Goal: Use online tool/utility: Utilize a website feature to perform a specific function

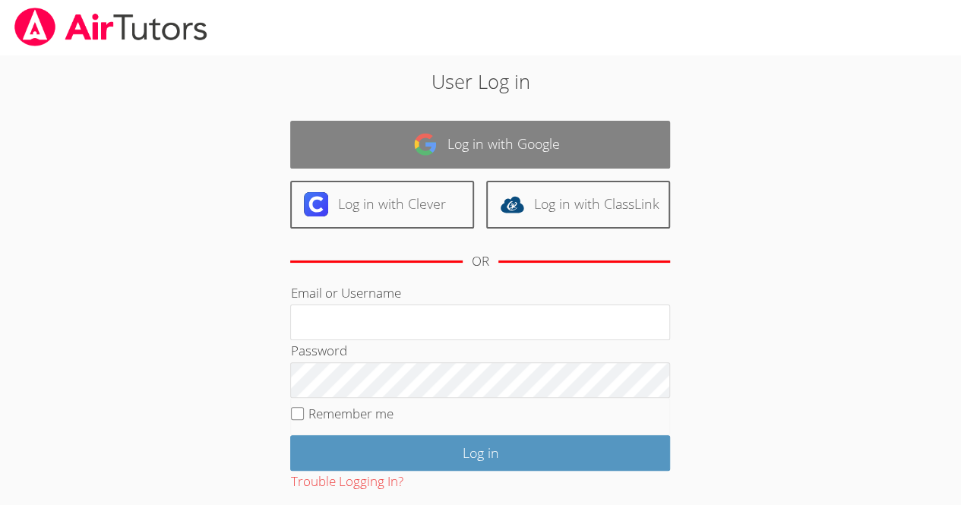
click at [613, 140] on link "Log in with Google" at bounding box center [480, 145] width 380 height 48
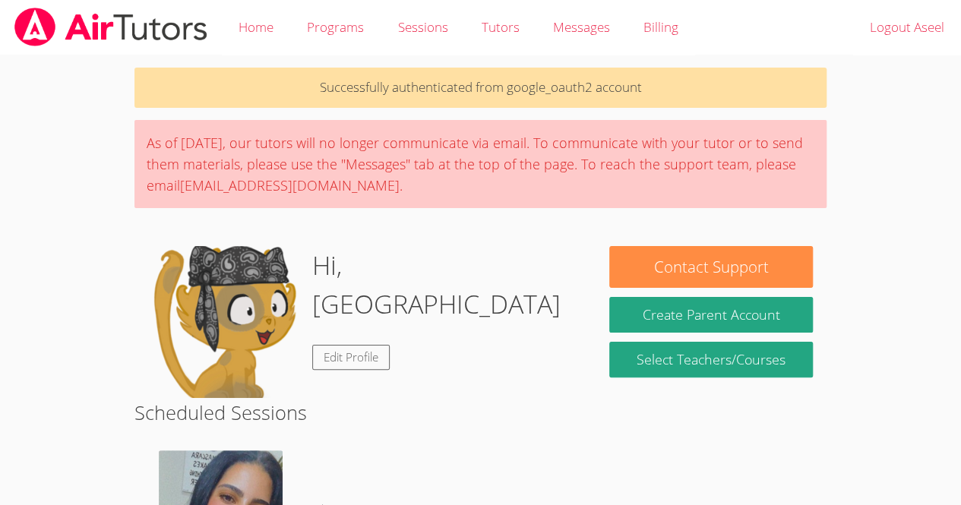
click at [486, 317] on div "Hi, Aseel Edit Profile" at bounding box center [365, 322] width 434 height 152
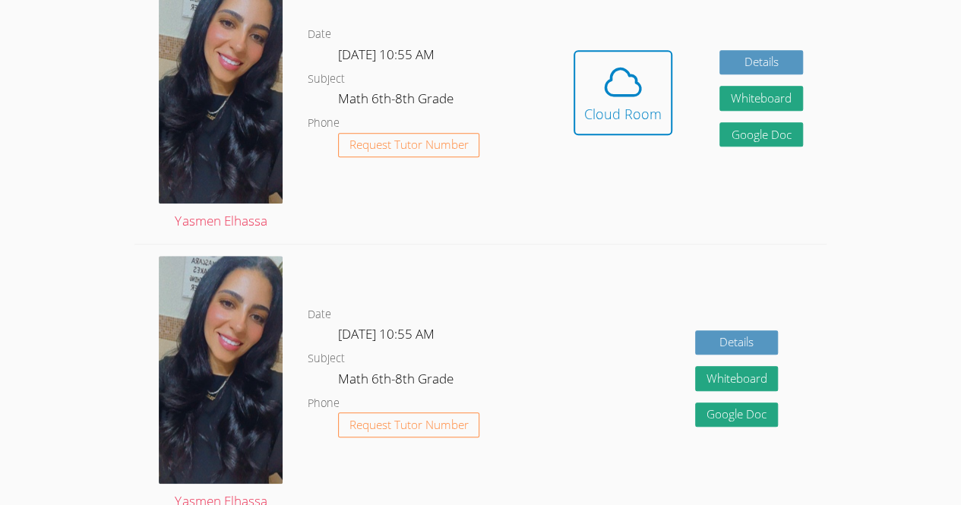
scroll to position [476, 0]
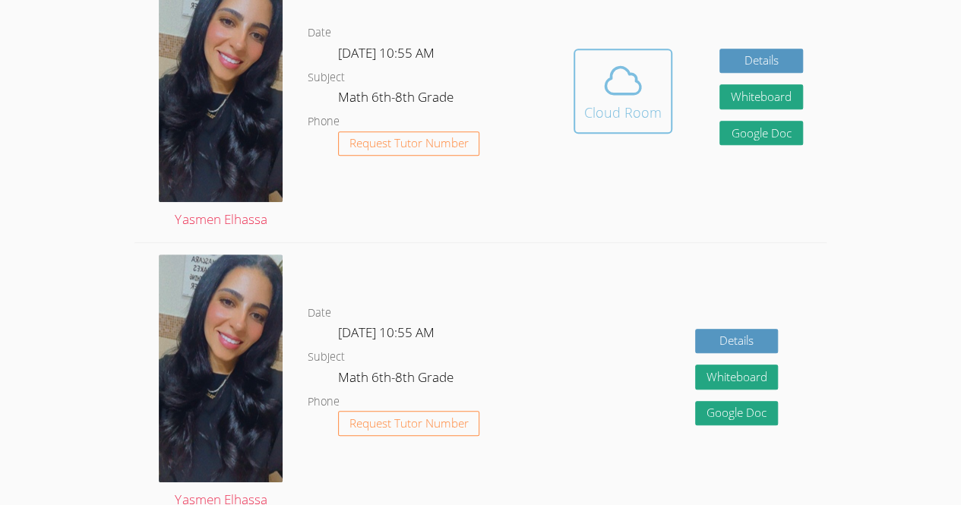
click at [630, 102] on div "Cloud Room" at bounding box center [622, 112] width 77 height 21
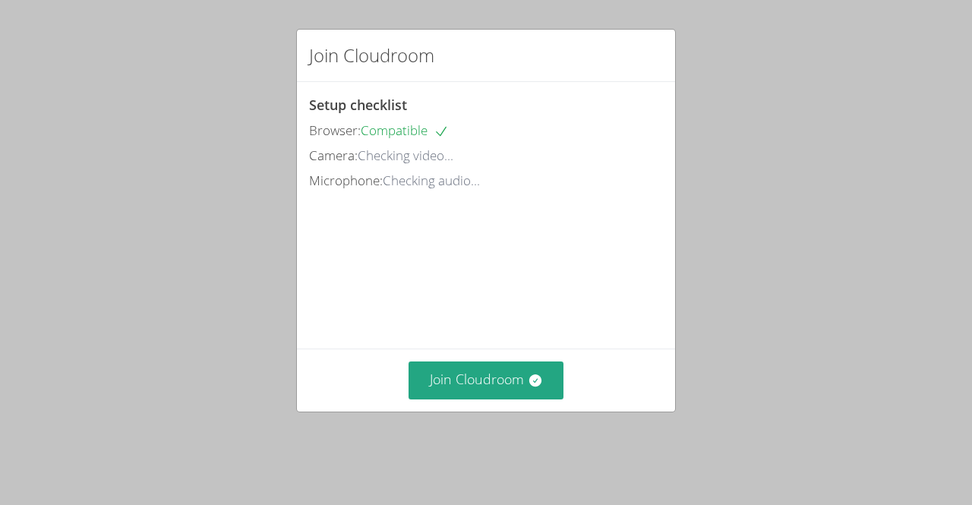
click at [123, 304] on div "Join Cloudroom Setup checklist Browser: Compatible Camera: Checking video... Mi…" at bounding box center [486, 252] width 972 height 505
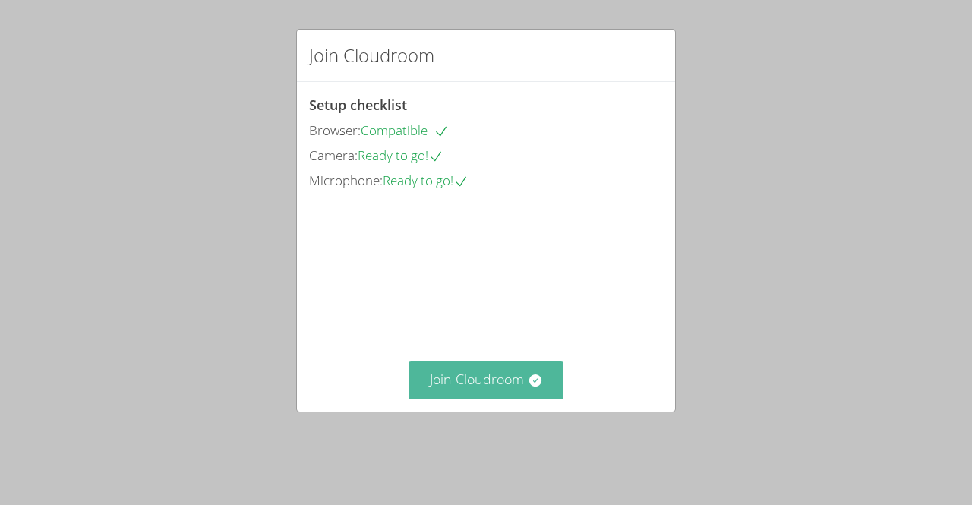
click at [511, 399] on button "Join Cloudroom" at bounding box center [487, 380] width 156 height 37
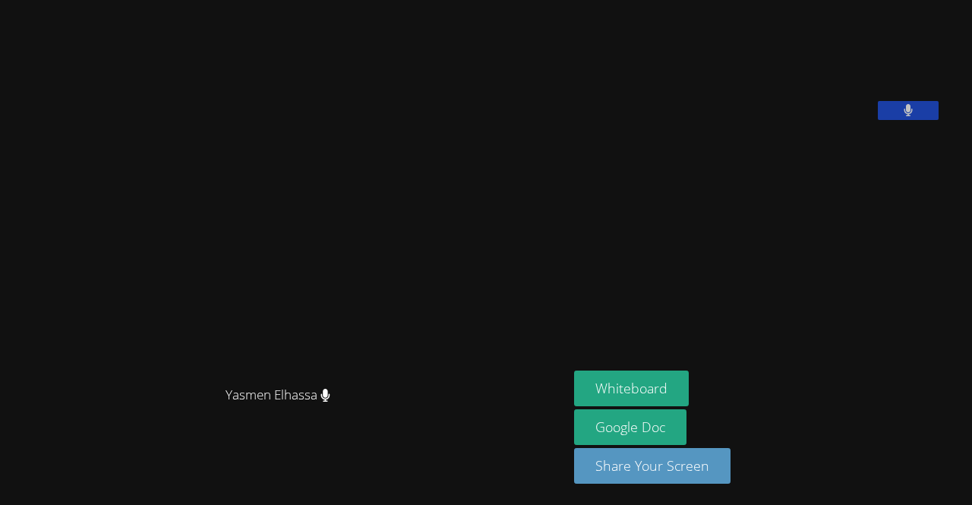
click at [218, 288] on video at bounding box center [284, 222] width 228 height 313
click at [677, 403] on button "Whiteboard" at bounding box center [631, 389] width 115 height 36
